Goal: Task Accomplishment & Management: Manage account settings

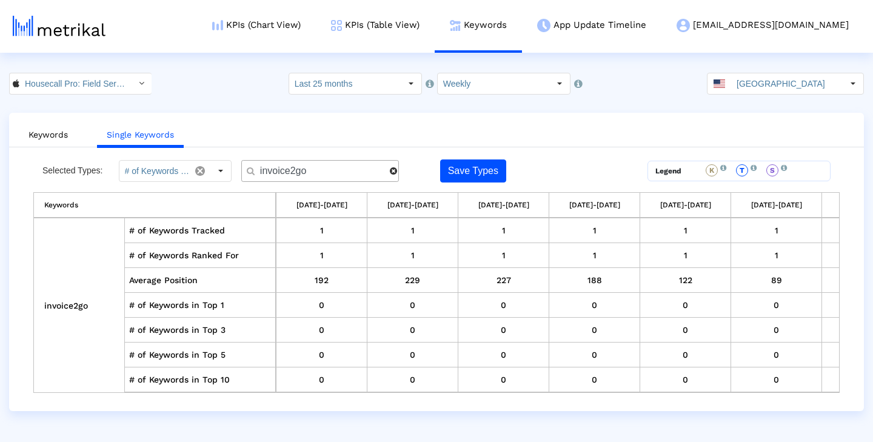
scroll to position [0, 1191]
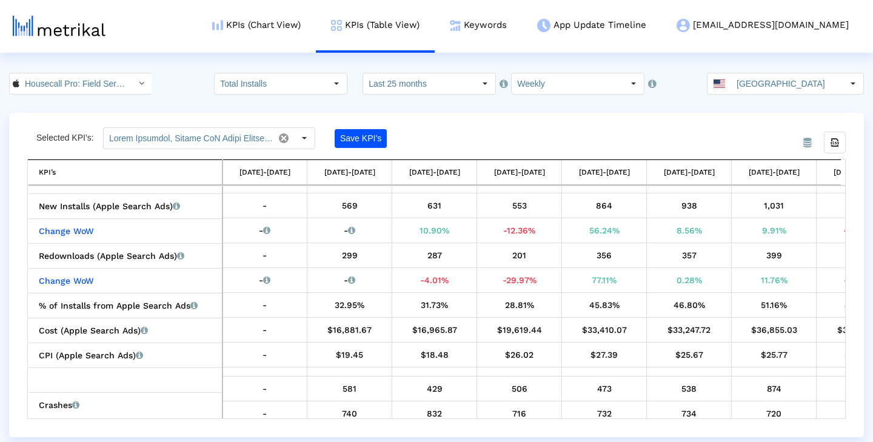
scroll to position [497, 0]
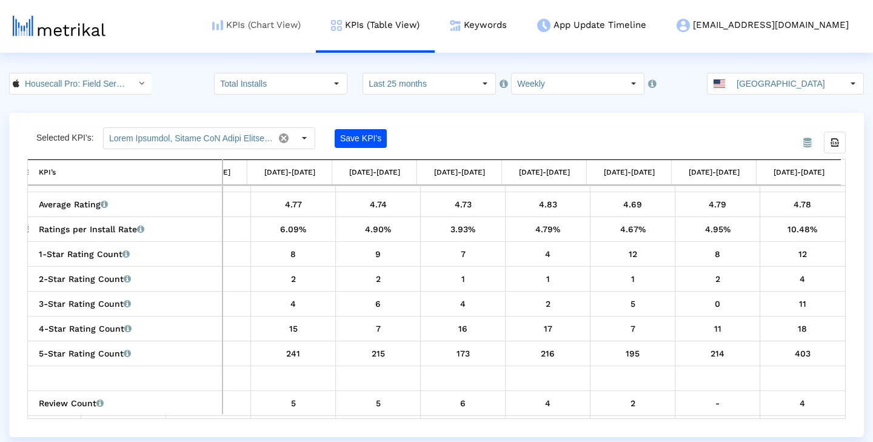
click at [313, 30] on link "KPIs (Chart View)" at bounding box center [256, 25] width 119 height 50
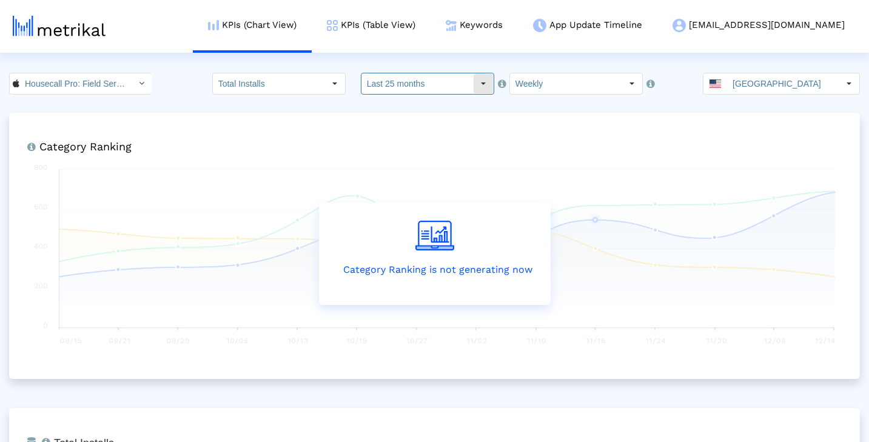
click at [481, 86] on div "Select" at bounding box center [483, 83] width 19 height 19
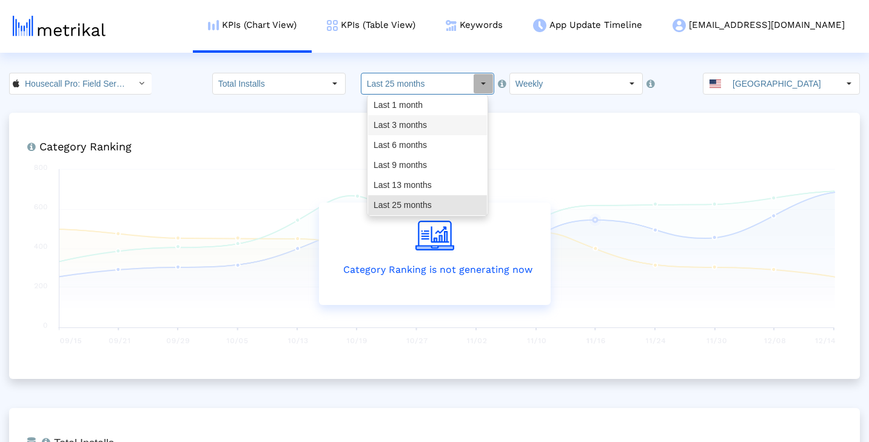
click at [439, 124] on div "Last 3 months" at bounding box center [427, 125] width 119 height 20
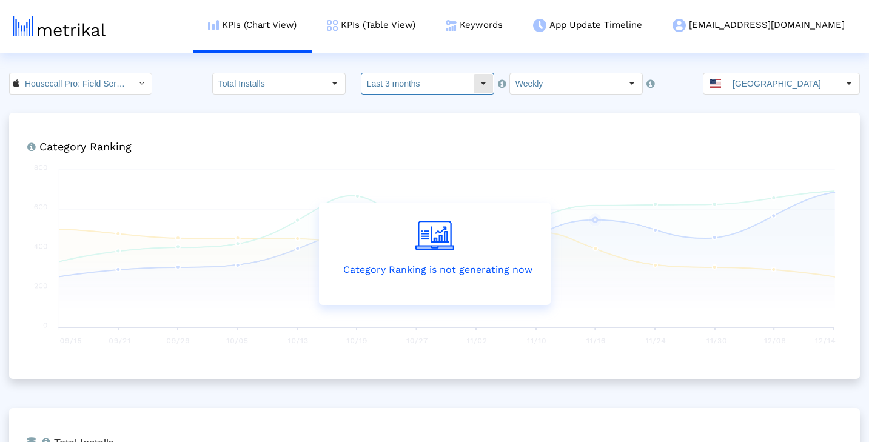
click at [474, 82] on div "Select" at bounding box center [483, 83] width 19 height 19
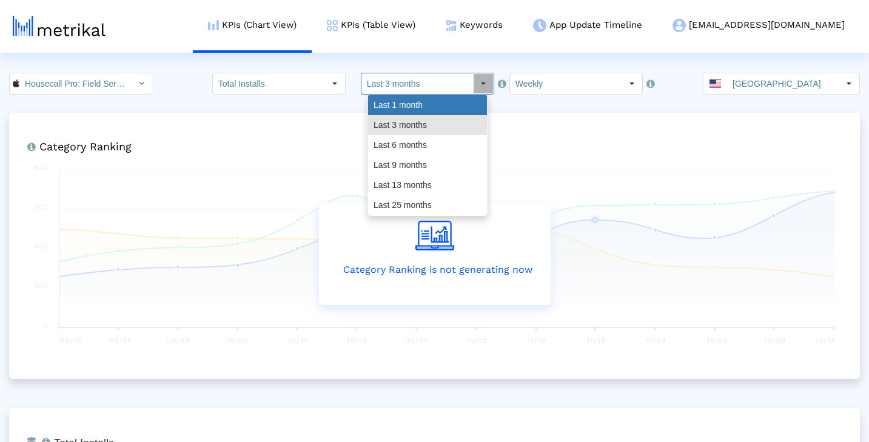
click at [456, 102] on div "Last 1 month" at bounding box center [427, 105] width 119 height 20
type input "Last 1 month"
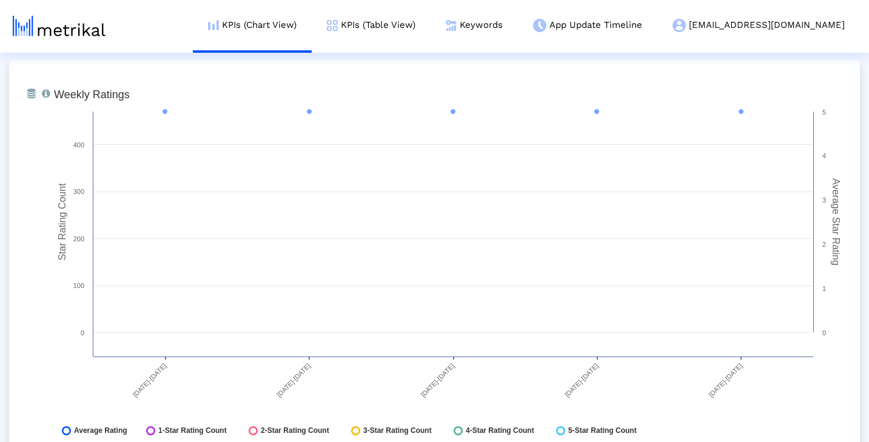
scroll to position [3004, 0]
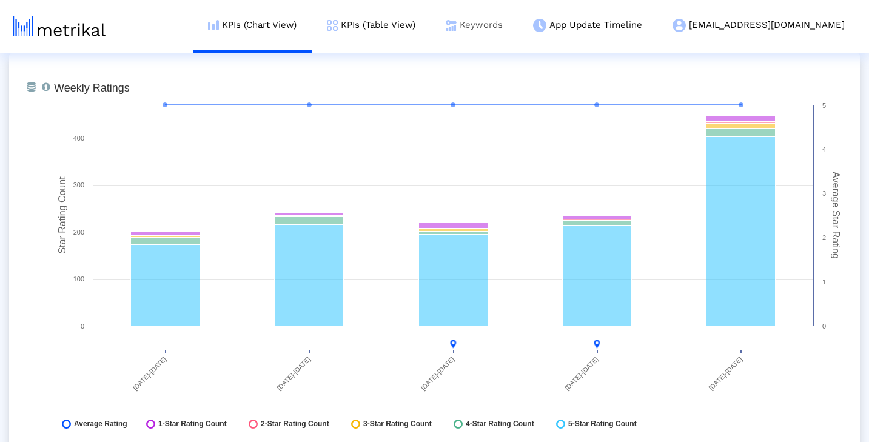
click at [512, 22] on link "Keywords" at bounding box center [474, 25] width 87 height 50
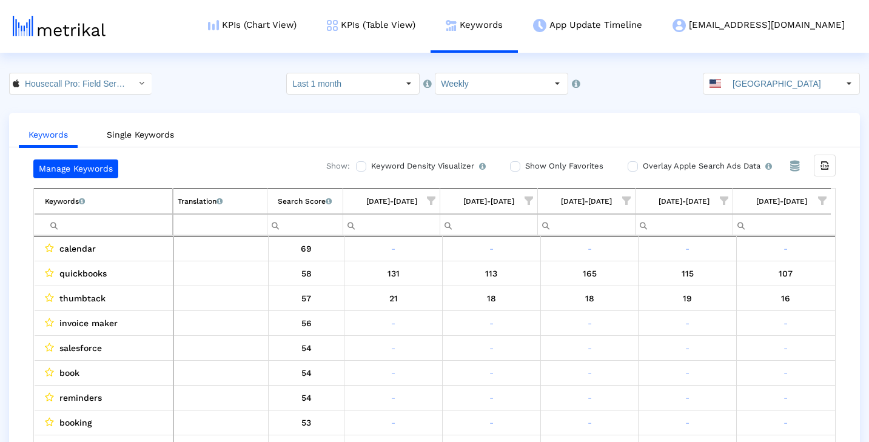
click at [823, 200] on span "Show filter options for column '08/31/25-09/06/25'" at bounding box center [822, 200] width 8 height 8
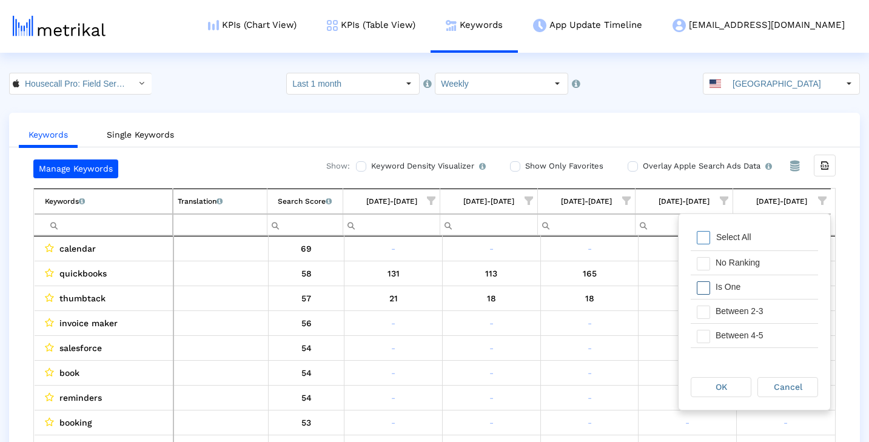
click at [750, 287] on div "Is One" at bounding box center [764, 287] width 109 height 24
click at [758, 307] on div "Between 2-3" at bounding box center [764, 312] width 109 height 24
click at [774, 334] on div "Between 4-5" at bounding box center [764, 336] width 109 height 24
click at [737, 385] on div "OK" at bounding box center [720, 387] width 59 height 19
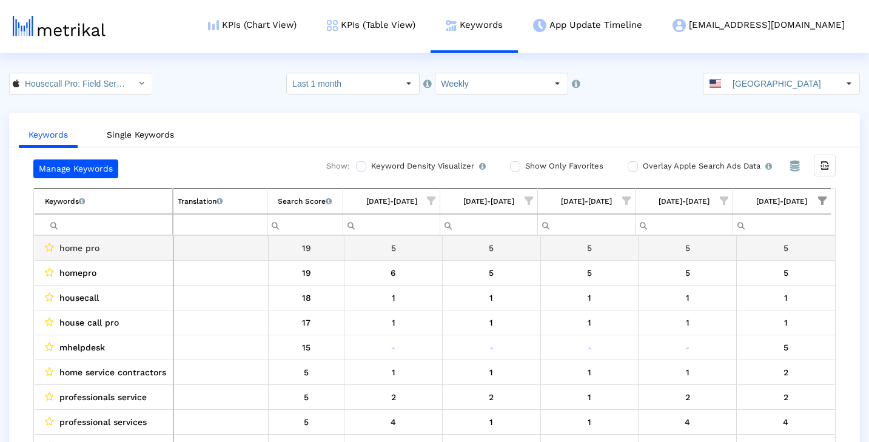
scroll to position [152, 0]
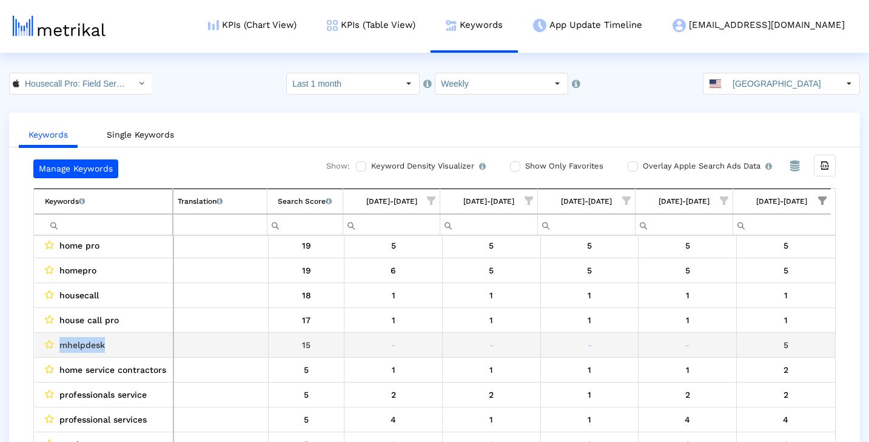
drag, startPoint x: 106, startPoint y: 343, endPoint x: 59, endPoint y: 343, distance: 46.7
click at [59, 343] on div "mhelpdesk" at bounding box center [107, 345] width 124 height 16
copy span "mhelpdesk"
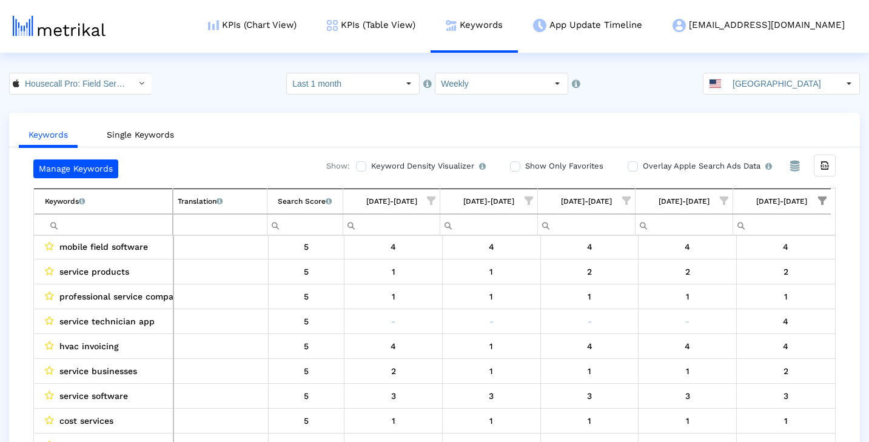
scroll to position [624, 0]
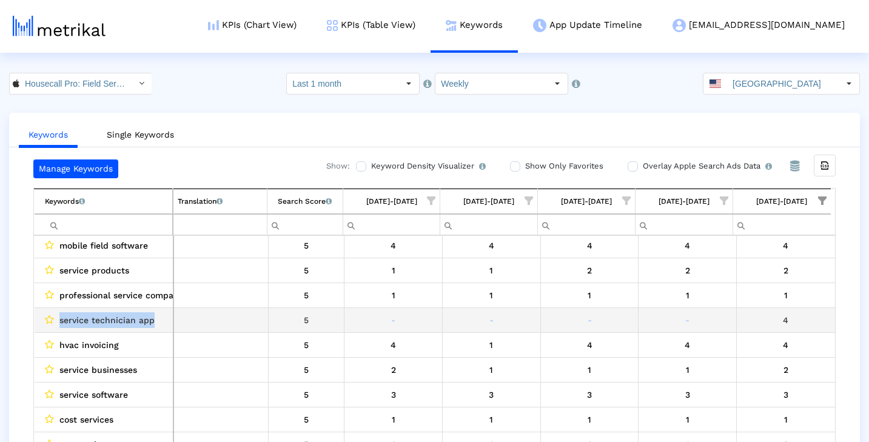
drag, startPoint x: 152, startPoint y: 320, endPoint x: 60, endPoint y: 319, distance: 92.2
click at [60, 319] on span "service technician app" at bounding box center [106, 320] width 95 height 16
copy span "service technician app"
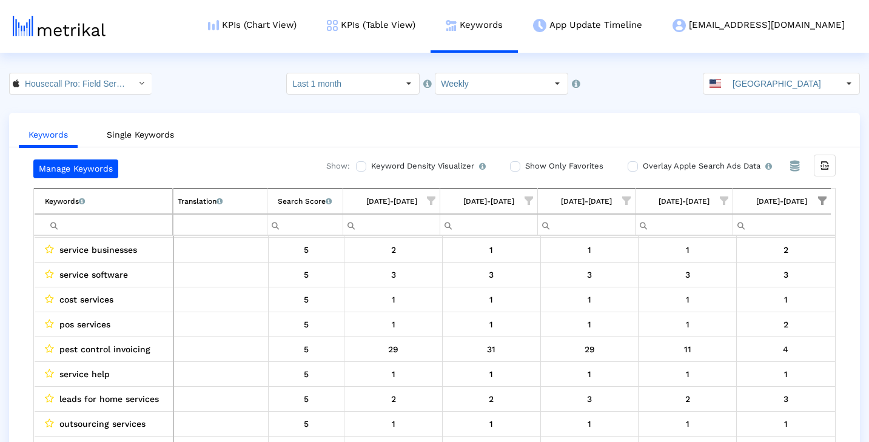
scroll to position [747, 0]
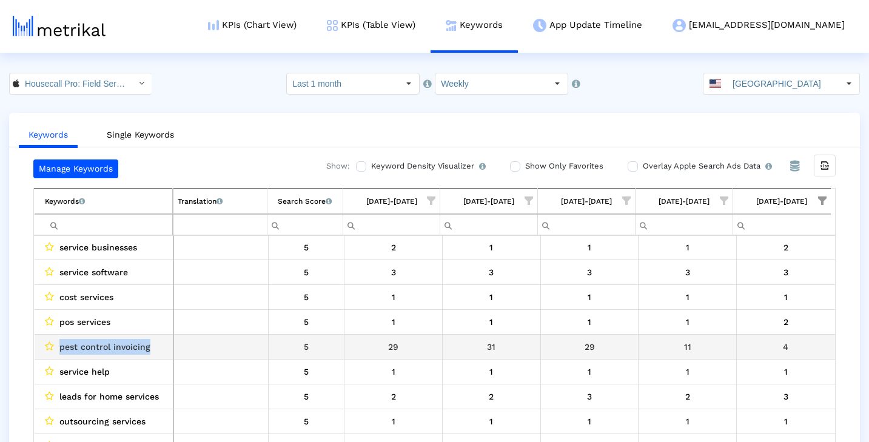
drag, startPoint x: 153, startPoint y: 346, endPoint x: 60, endPoint y: 346, distance: 93.4
click at [60, 346] on div "pest control invoicing" at bounding box center [107, 347] width 124 height 16
copy span "pest control invoicing"
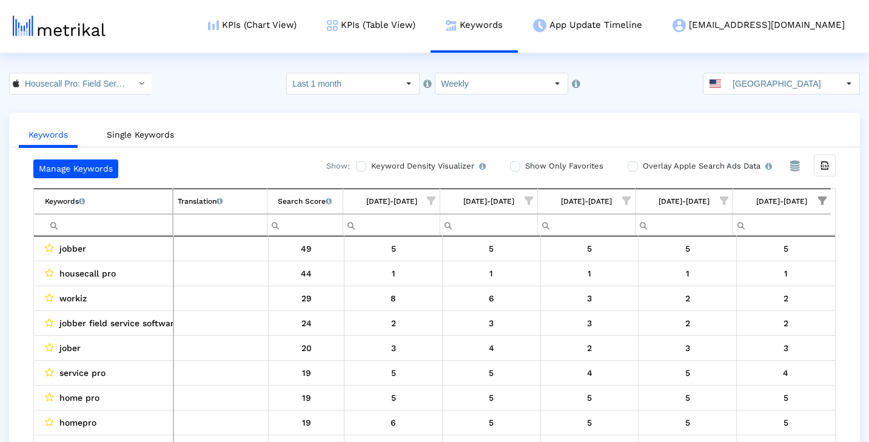
scroll to position [0, 0]
click at [824, 199] on span "Show filter options for column '08/31/25-09/06/25'" at bounding box center [822, 200] width 8 height 8
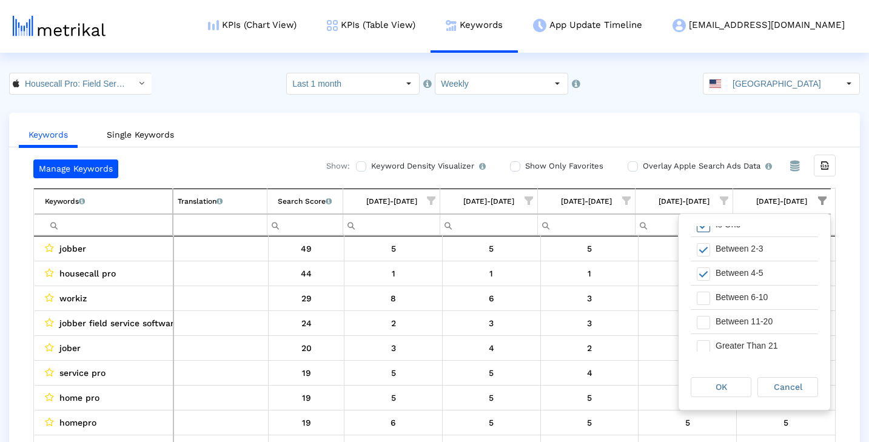
scroll to position [63, 0]
click at [778, 297] on div "Between 6-10" at bounding box center [764, 297] width 109 height 24
click at [730, 391] on div "OK" at bounding box center [720, 387] width 59 height 19
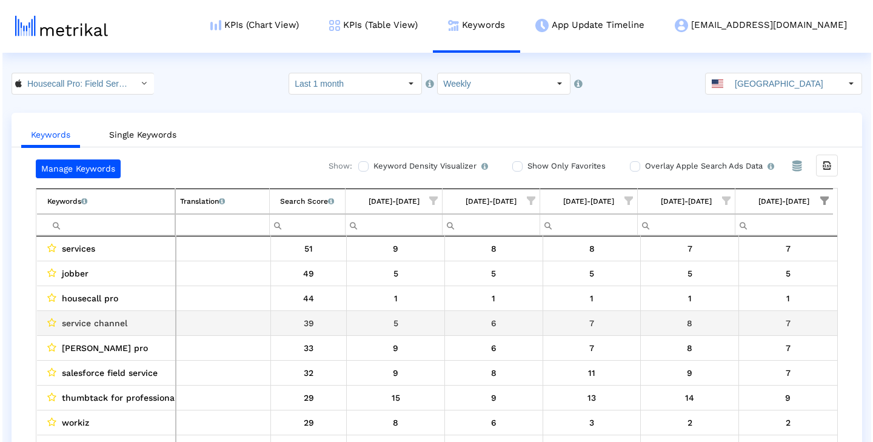
scroll to position [0, 0]
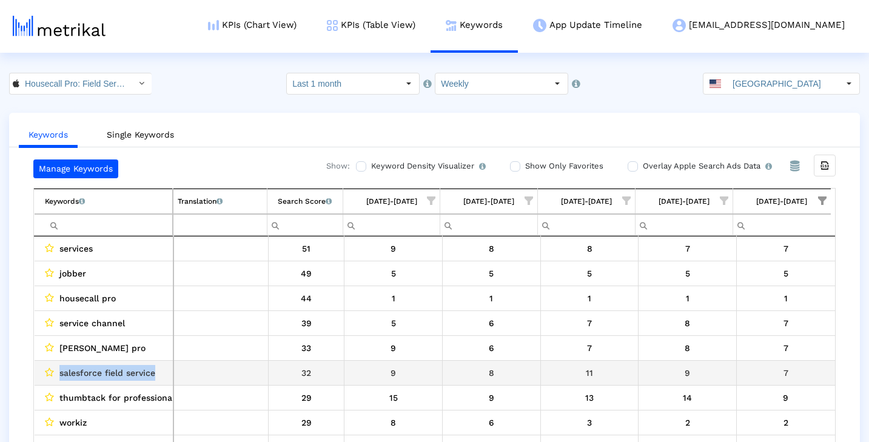
drag, startPoint x: 155, startPoint y: 372, endPoint x: 58, endPoint y: 371, distance: 97.0
click at [58, 371] on div "salesforce field service" at bounding box center [107, 373] width 124 height 16
copy span "salesforce field service"
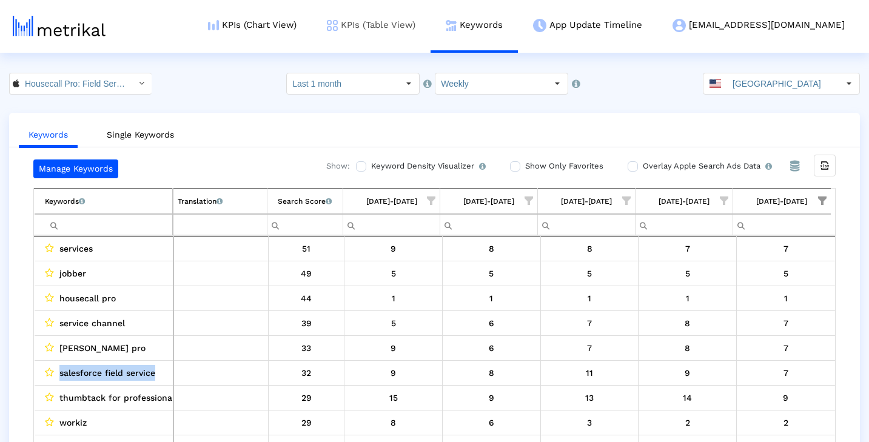
click at [431, 27] on link "KPIs (Table View)" at bounding box center [371, 25] width 119 height 50
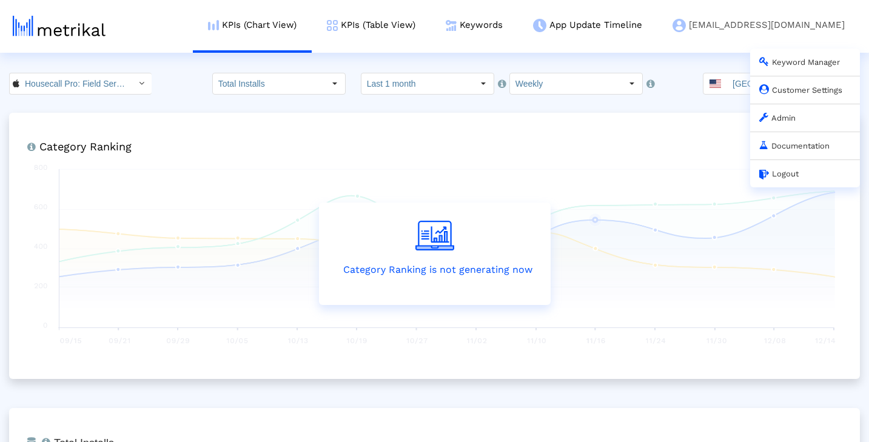
click at [796, 116] on link "Admin" at bounding box center [777, 117] width 36 height 9
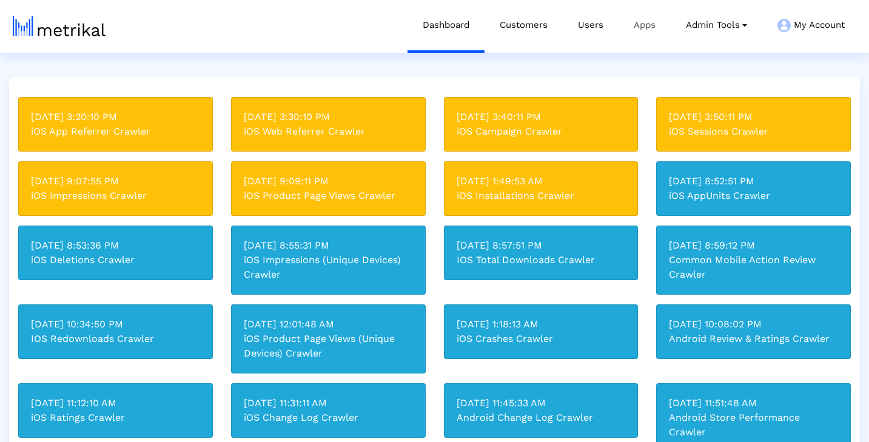
click at [634, 29] on link "Apps" at bounding box center [645, 25] width 52 height 50
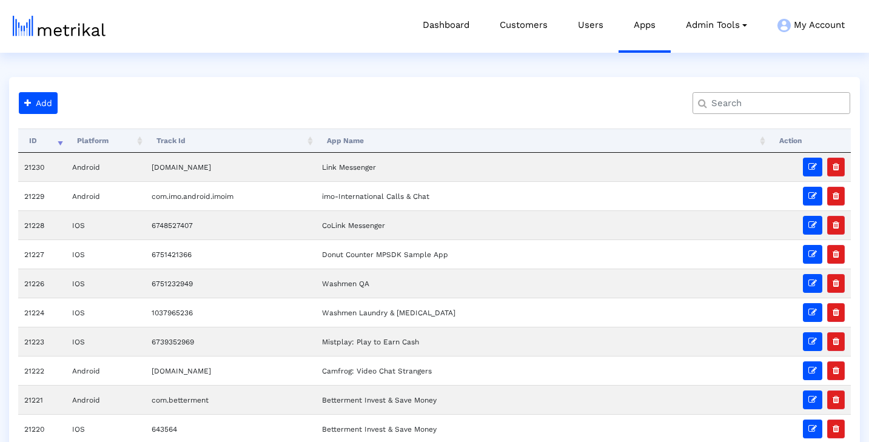
click at [790, 106] on input "text" at bounding box center [774, 103] width 143 height 13
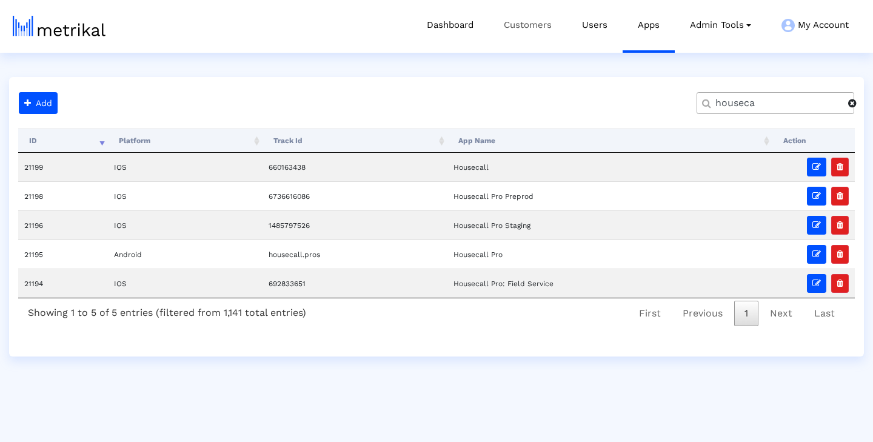
type input "houseca"
click at [525, 22] on link "Customers" at bounding box center [528, 25] width 78 height 50
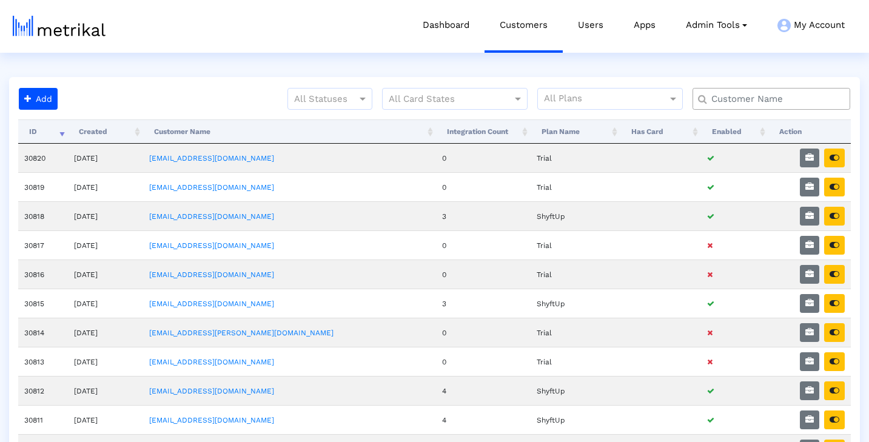
click at [747, 100] on input "text" at bounding box center [774, 99] width 143 height 13
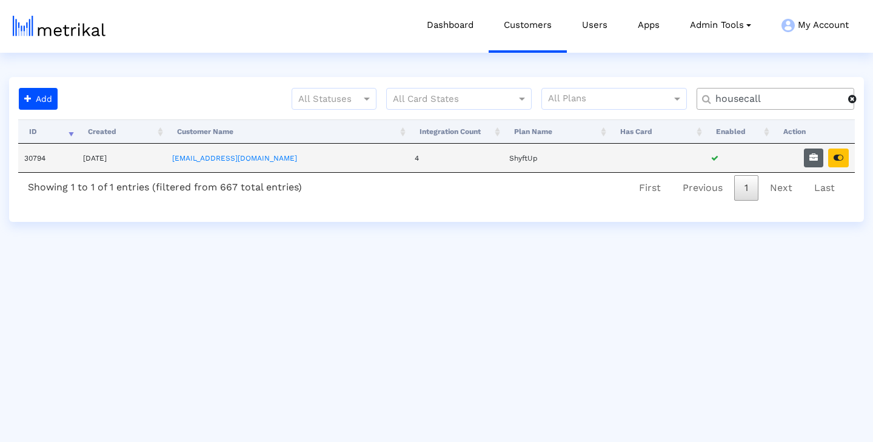
type input "housecall"
click at [815, 156] on icon "button" at bounding box center [814, 157] width 8 height 8
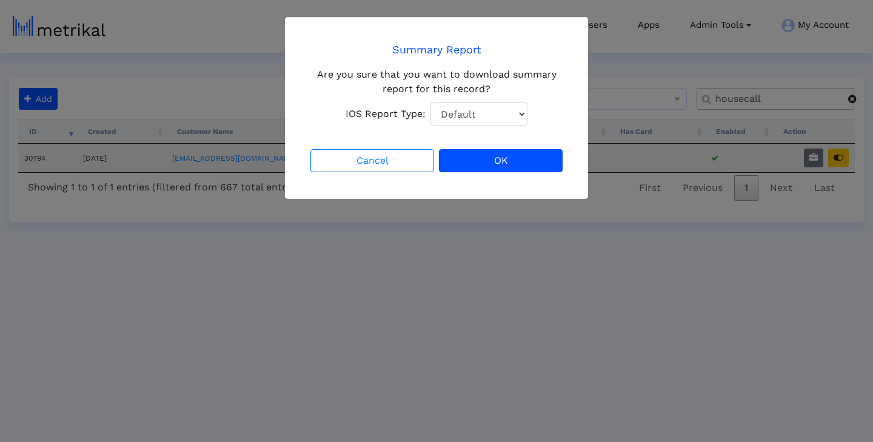
select select "1: 1"
click at [490, 155] on button "OK" at bounding box center [501, 160] width 124 height 23
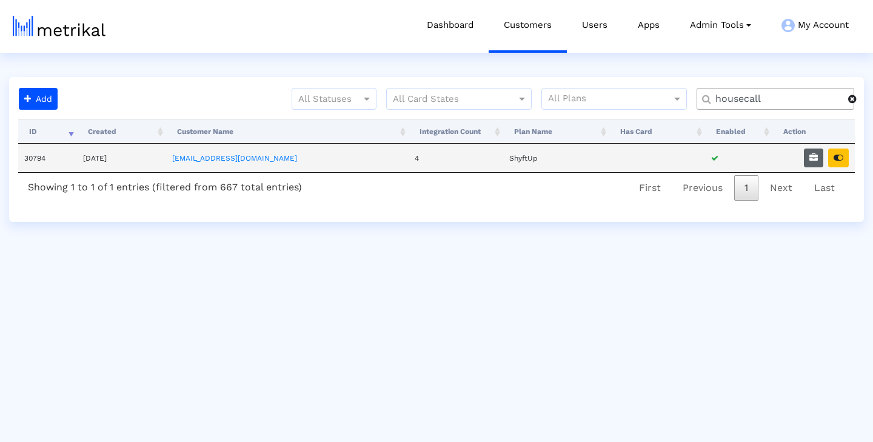
click at [814, 160] on icon "button" at bounding box center [814, 157] width 8 height 8
select select "1: 1"
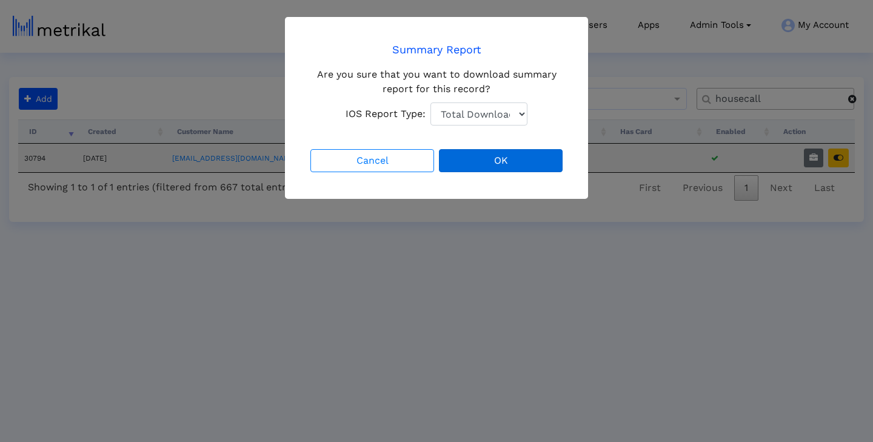
click at [495, 166] on button "OK" at bounding box center [501, 160] width 124 height 23
